Goal: Transaction & Acquisition: Purchase product/service

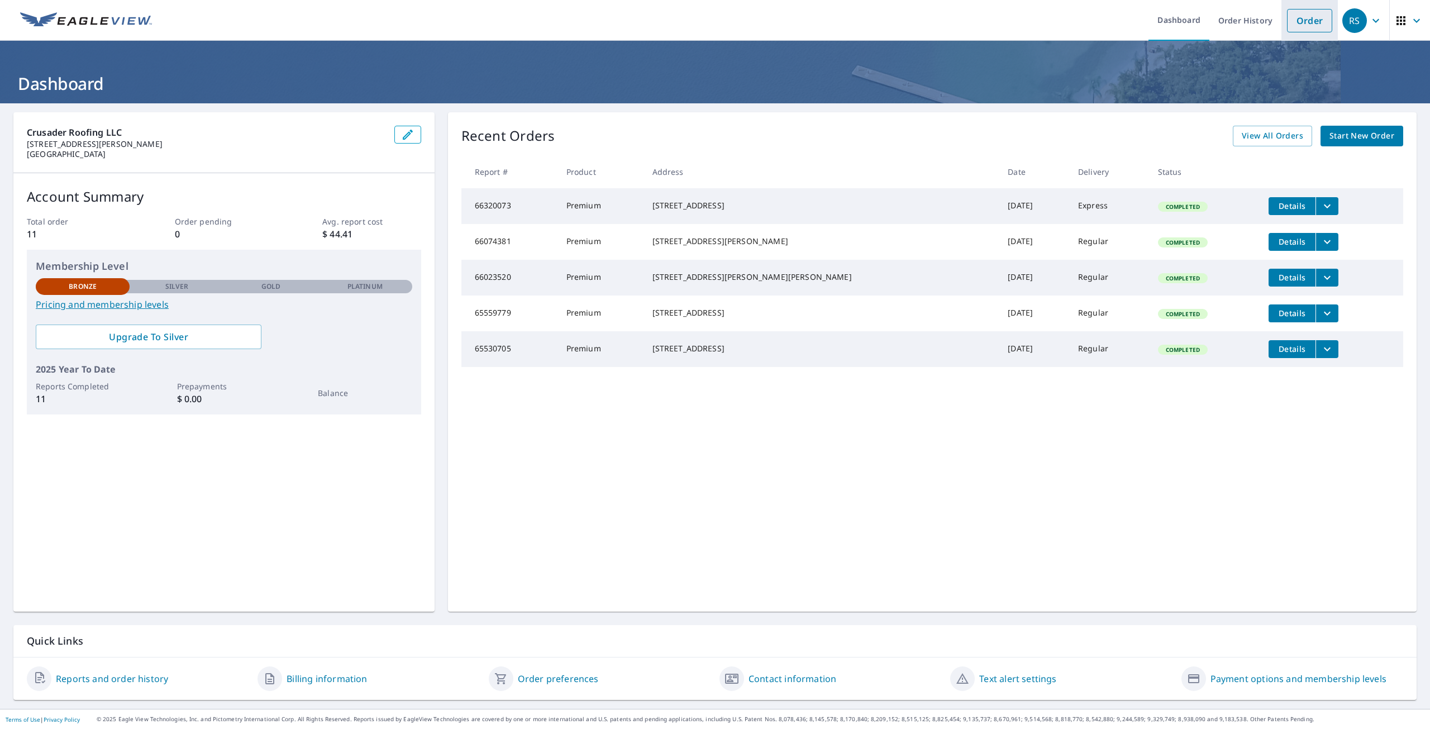
click at [1297, 28] on link "Order" at bounding box center [1309, 20] width 45 height 23
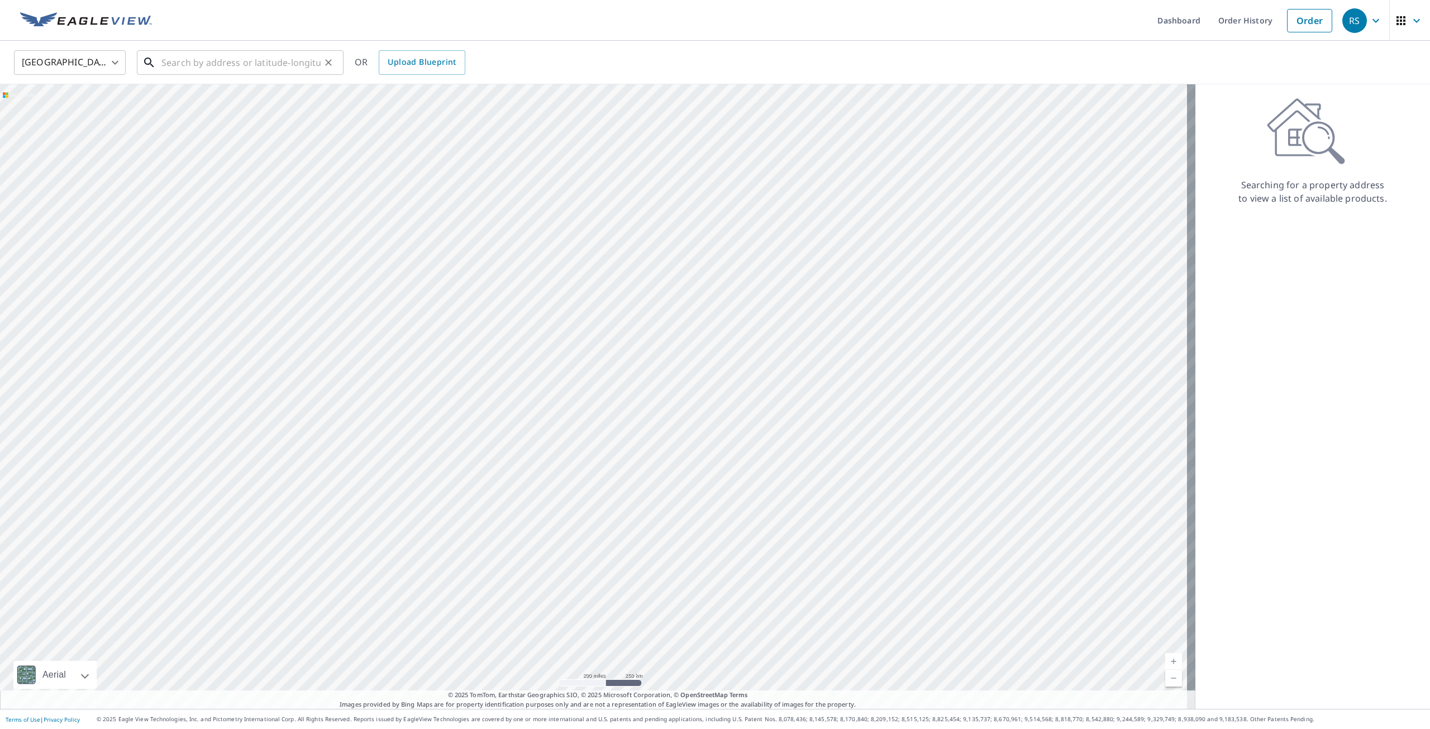
click at [217, 66] on input "text" at bounding box center [240, 62] width 159 height 31
click at [226, 97] on span "[STREET_ADDRESS]" at bounding box center [246, 94] width 175 height 13
type input "[STREET_ADDRESS]"
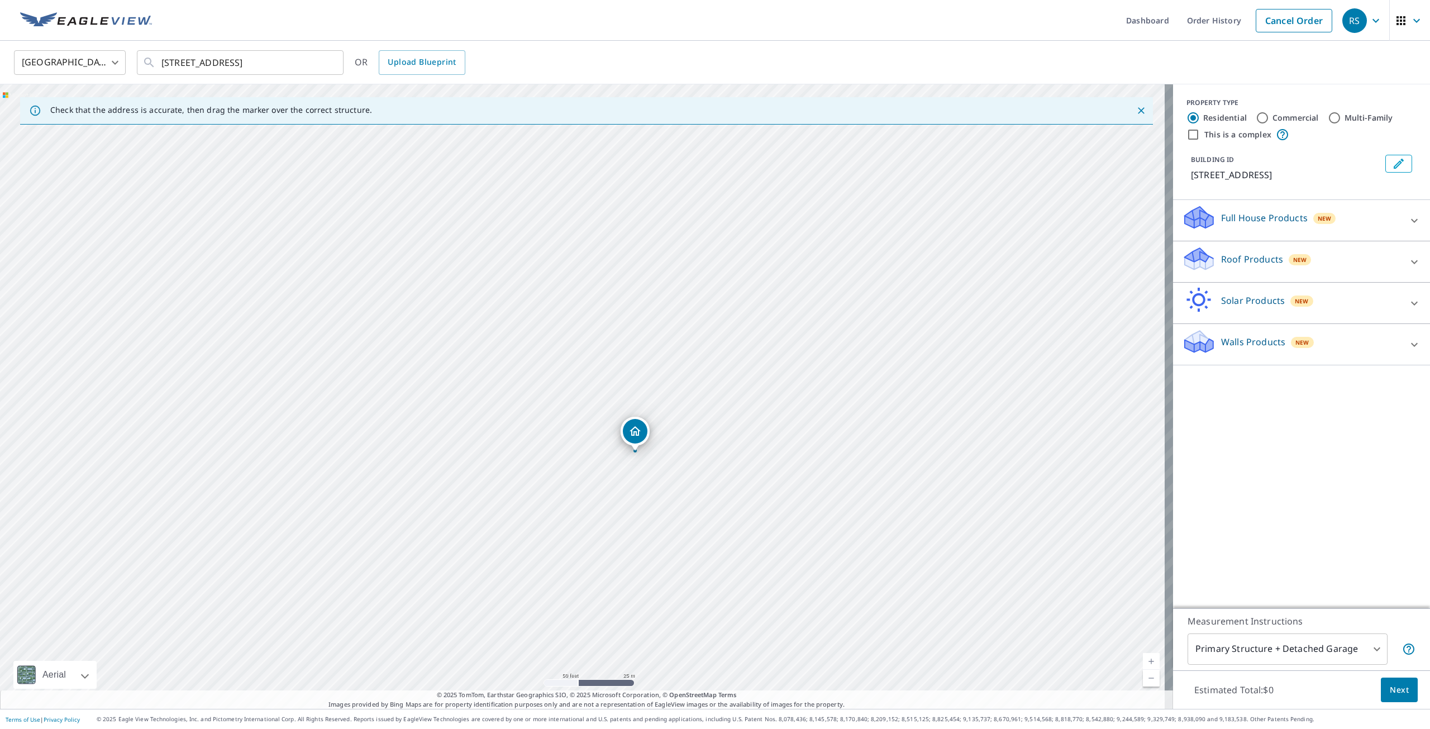
drag, startPoint x: 497, startPoint y: 417, endPoint x: 497, endPoint y: 373, distance: 44.1
click at [497, 373] on div "[STREET_ADDRESS]" at bounding box center [586, 396] width 1173 height 625
click at [1301, 261] on div "Roof Products New" at bounding box center [1291, 262] width 219 height 32
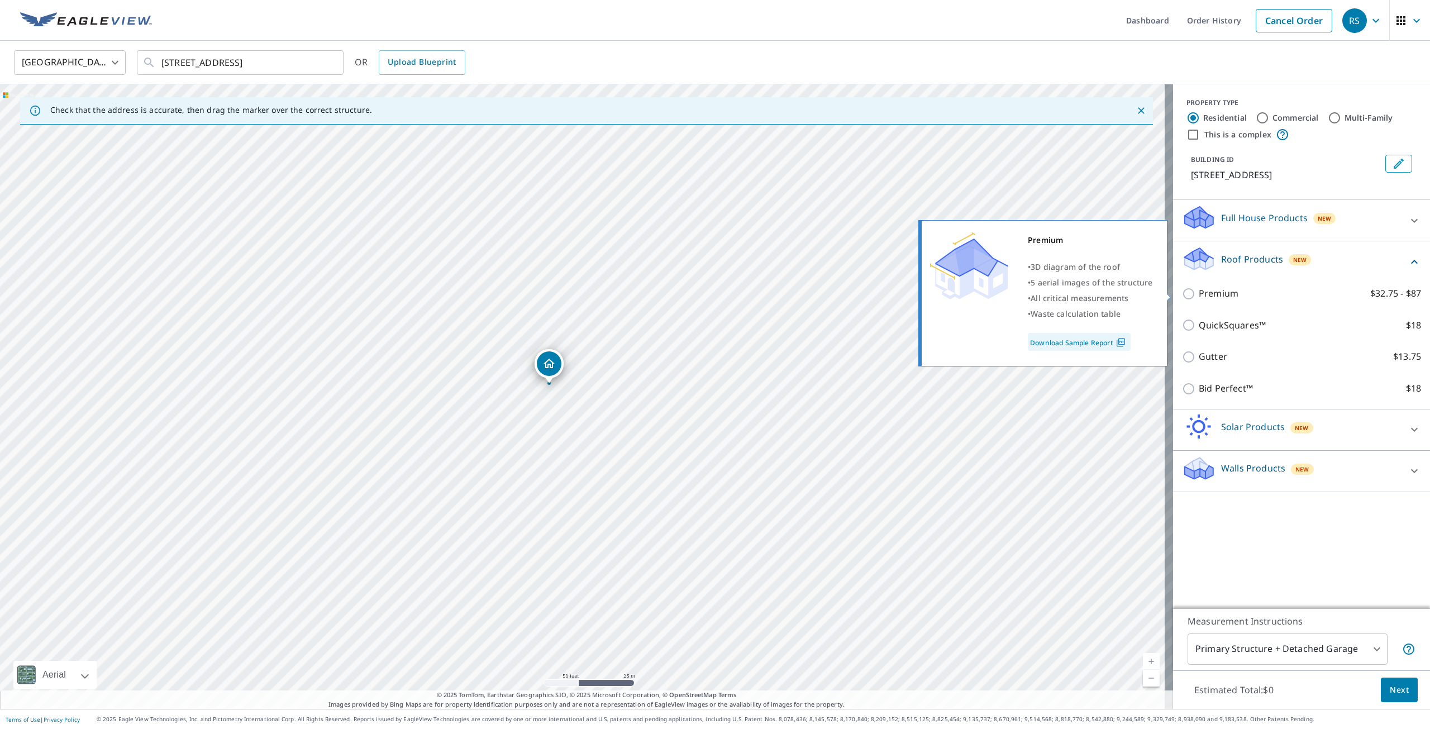
click at [1199, 294] on p "Premium" at bounding box center [1219, 294] width 40 height 14
click at [1194, 294] on input "Premium $32.75 - $87" at bounding box center [1190, 293] width 17 height 13
checkbox input "true"
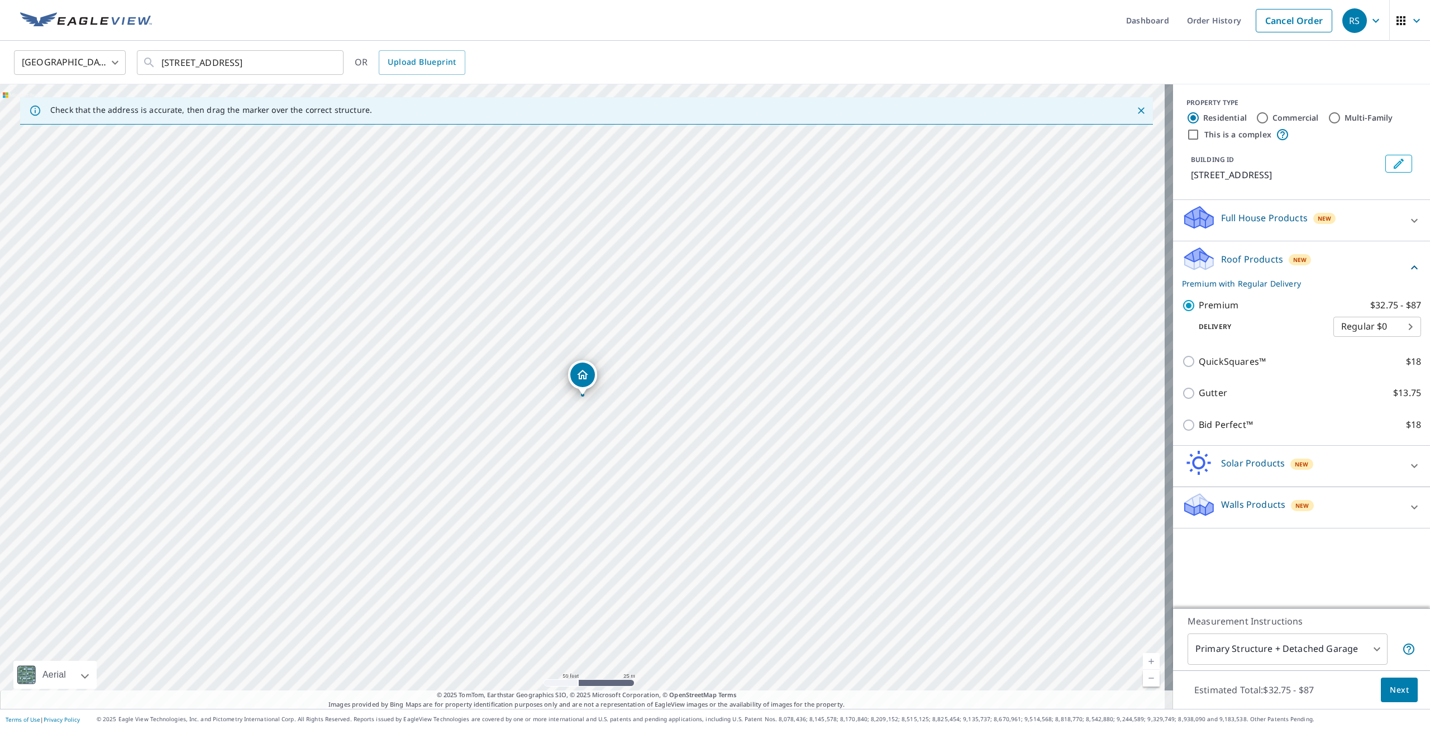
click at [1390, 692] on span "Next" at bounding box center [1399, 690] width 19 height 14
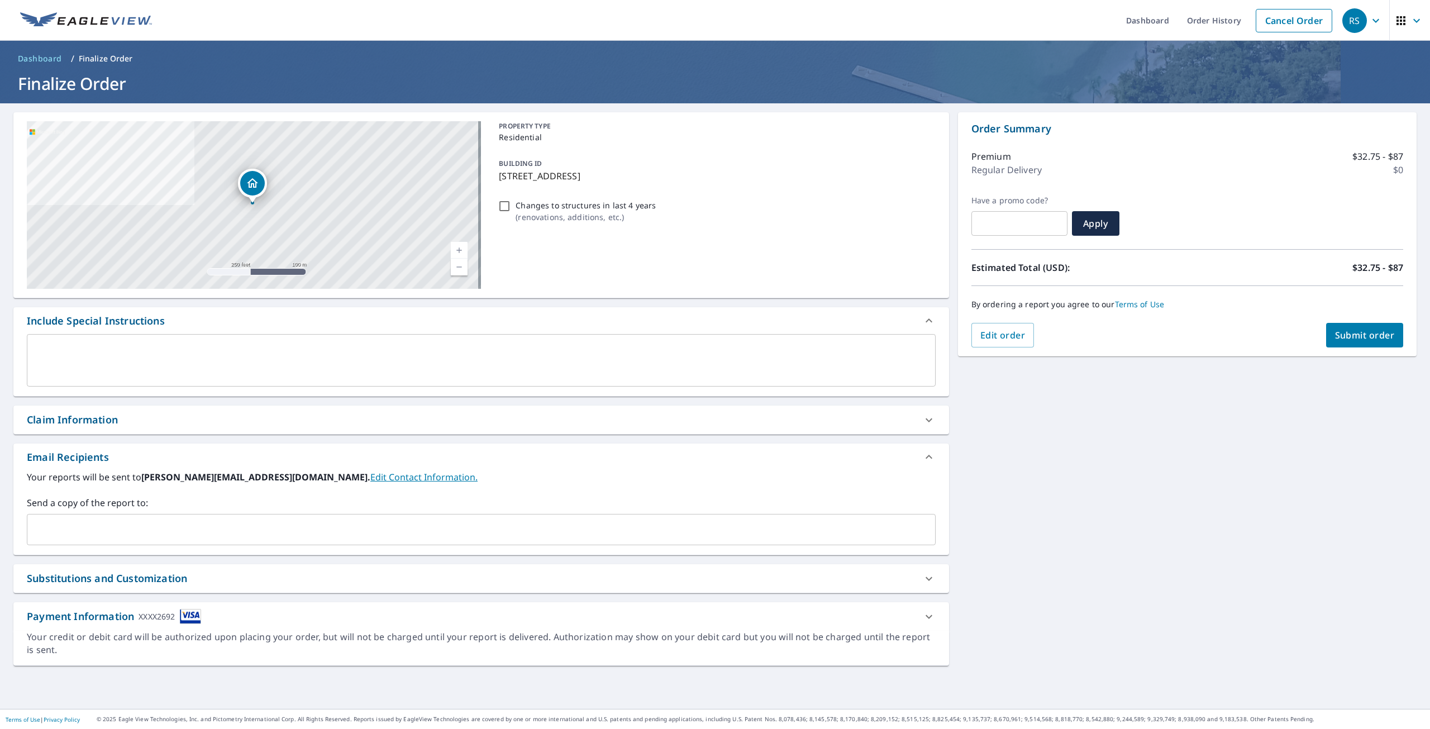
click at [1371, 337] on span "Submit order" at bounding box center [1365, 335] width 60 height 12
